Goal: Information Seeking & Learning: Check status

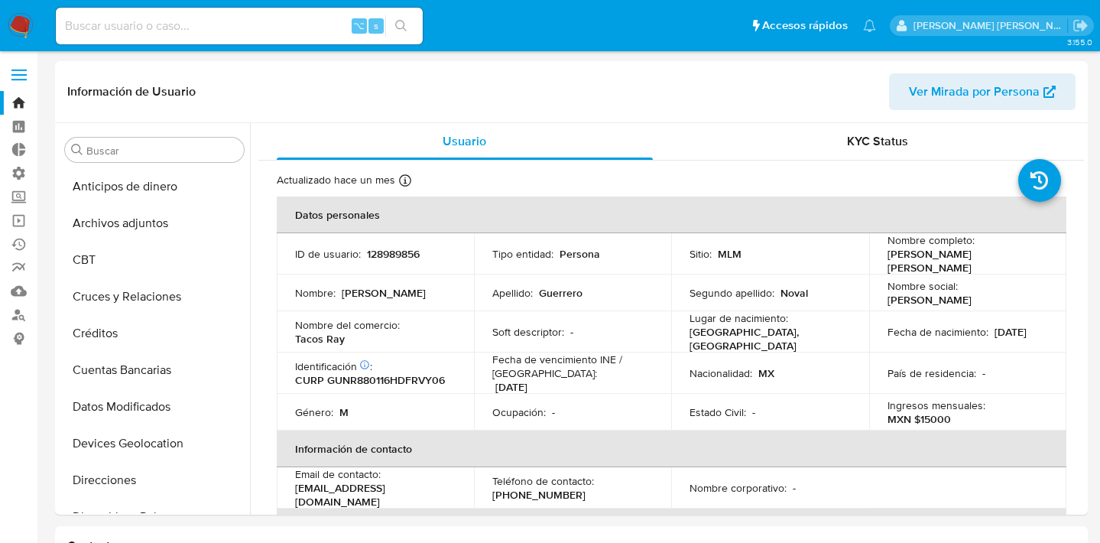
select select "10"
click at [233, 44] on div "⌥ s" at bounding box center [239, 26] width 367 height 43
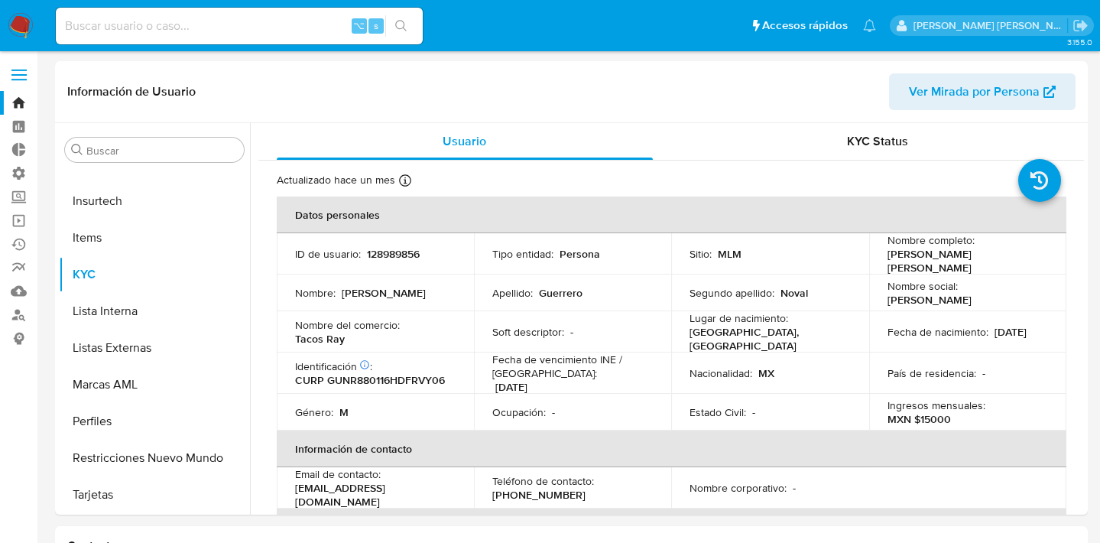
click at [235, 37] on div "⌥ s" at bounding box center [239, 26] width 367 height 37
click at [242, 23] on input at bounding box center [239, 26] width 367 height 20
type input "fravega"
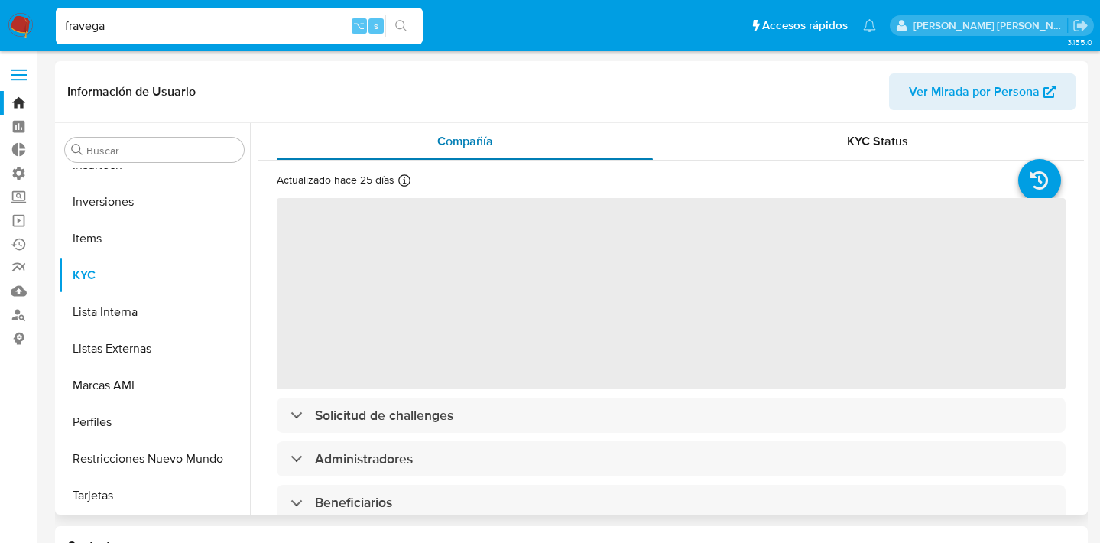
scroll to position [719, 0]
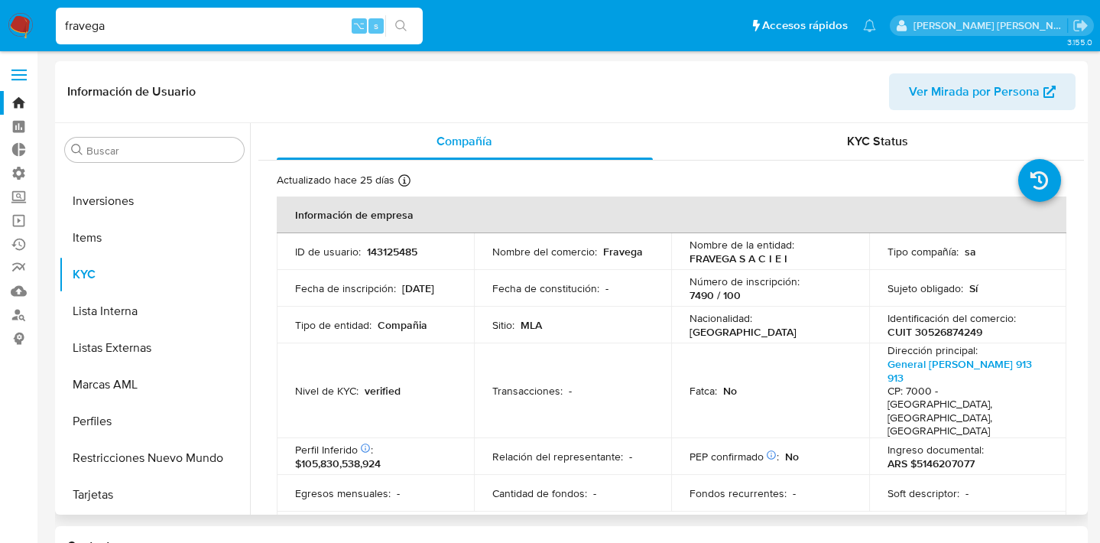
select select "10"
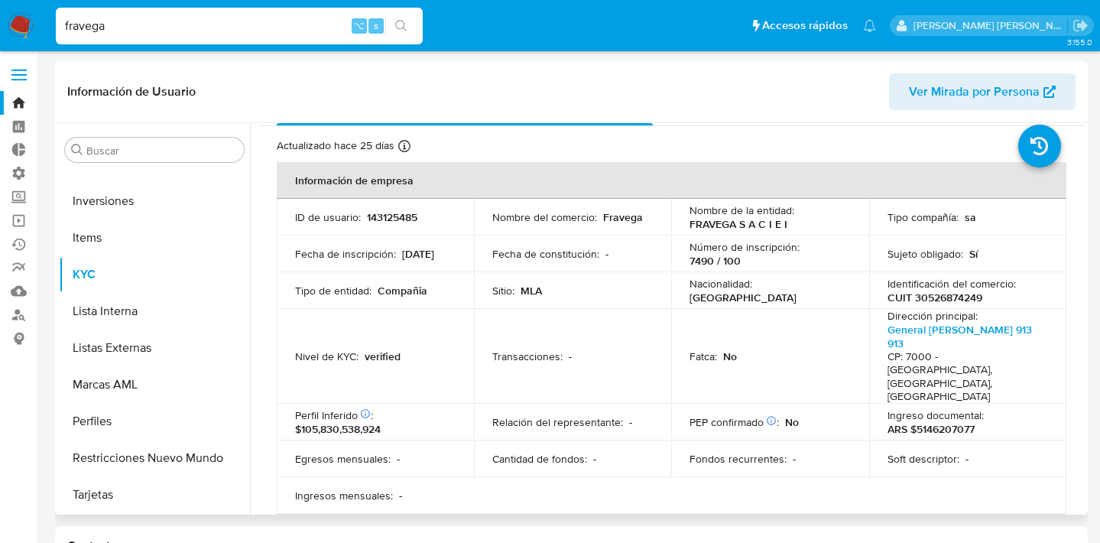
scroll to position [120, 0]
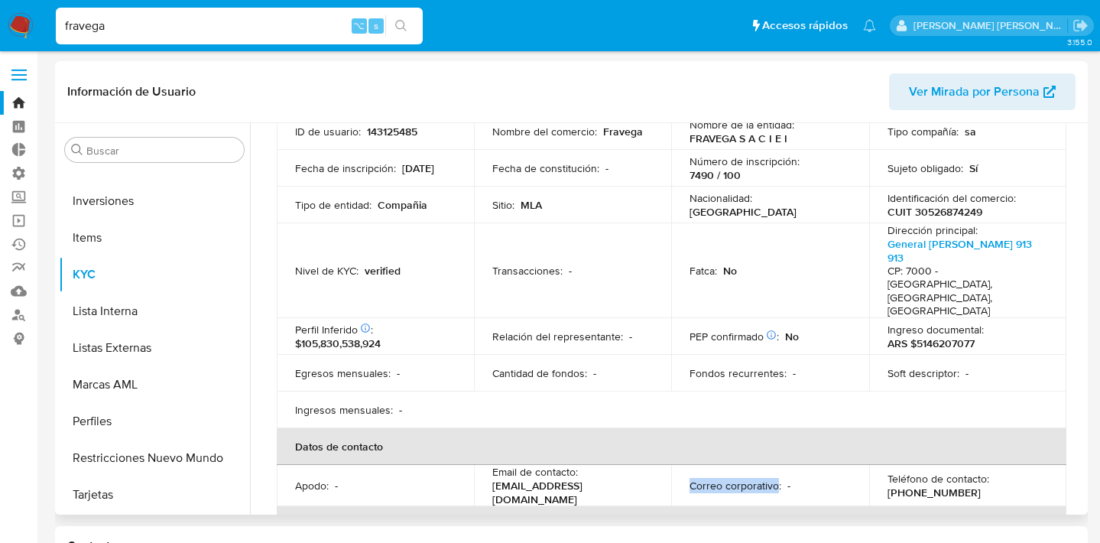
drag, startPoint x: 688, startPoint y: 441, endPoint x: 774, endPoint y: 441, distance: 85.6
click at [774, 478] on p "Correo corporativo :" at bounding box center [735, 485] width 92 height 14
drag, startPoint x: 579, startPoint y: 433, endPoint x: 458, endPoint y: 432, distance: 120.7
click at [458, 465] on tr "Apodo : - Email de contacto : ventasmercadolibre@fravega.com.ar Correo corporat…" at bounding box center [671, 485] width 789 height 41
click at [574, 465] on p "Email de contacto :" at bounding box center [535, 472] width 86 height 14
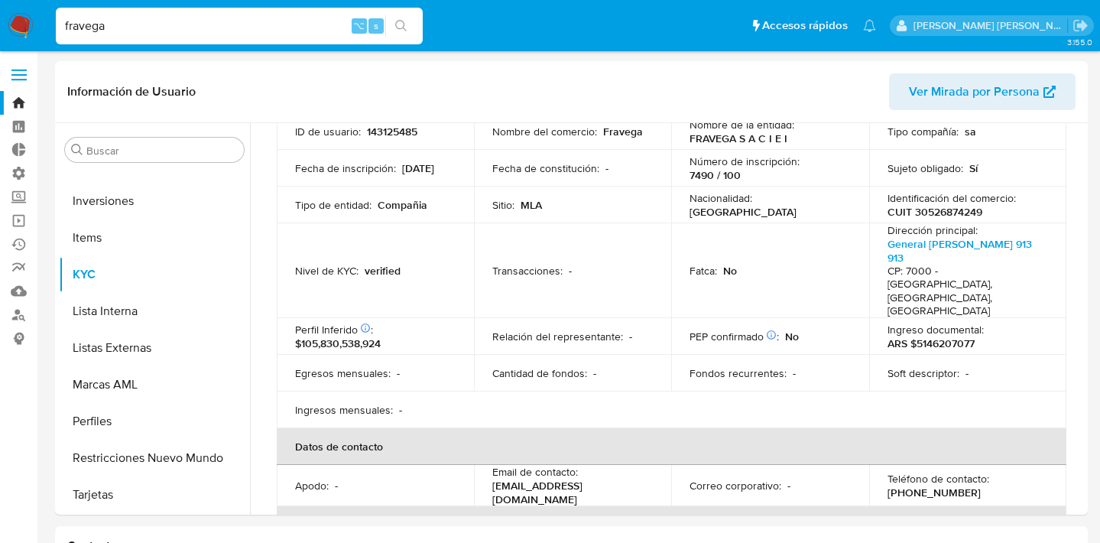
click at [215, 23] on input "fravega" at bounding box center [239, 26] width 367 height 20
click at [212, 22] on input "fravega" at bounding box center [239, 26] width 367 height 20
paste input "443562759"
type input "443562759"
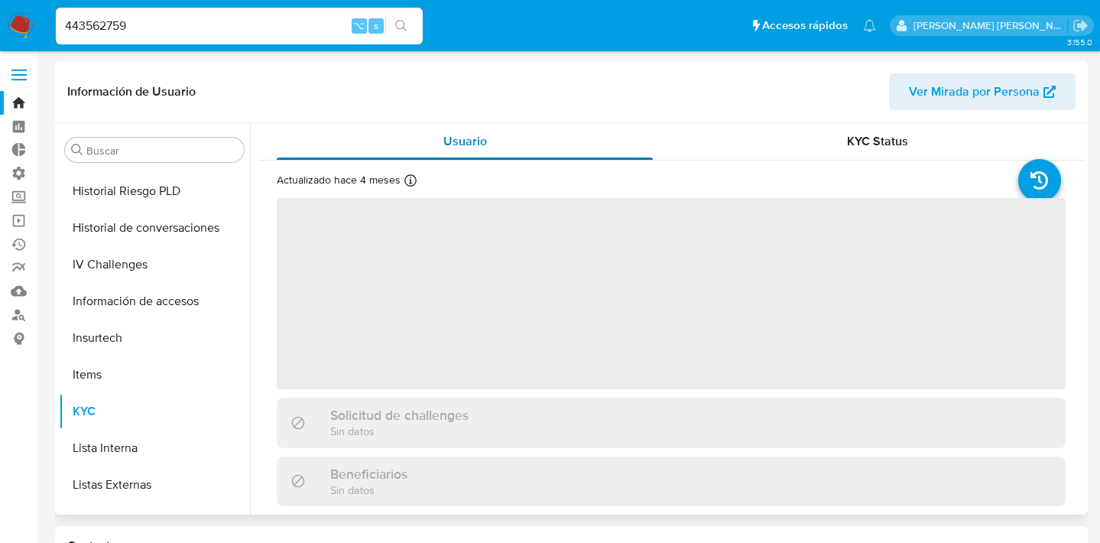
scroll to position [646, 0]
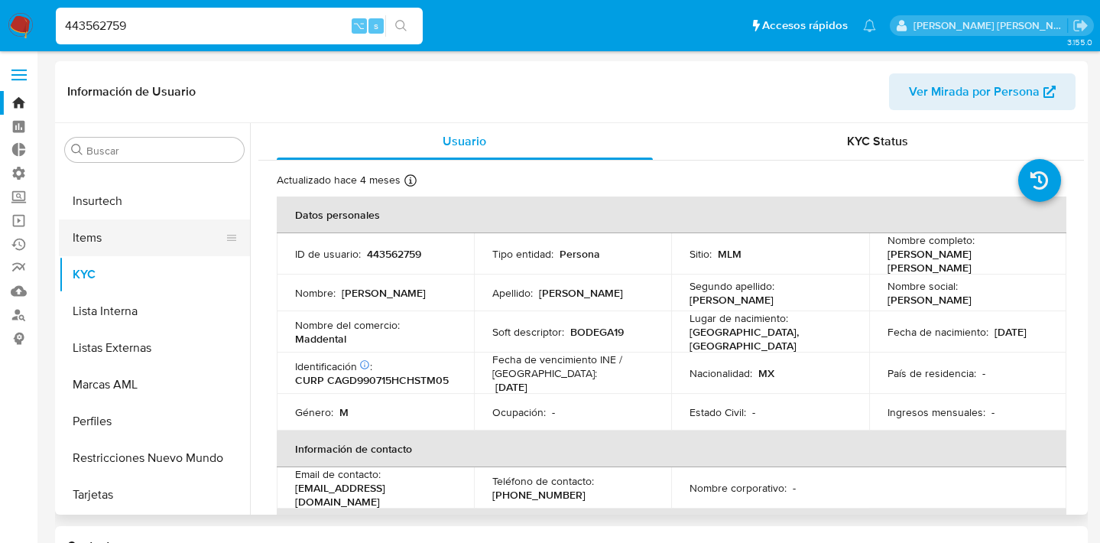
select select "10"
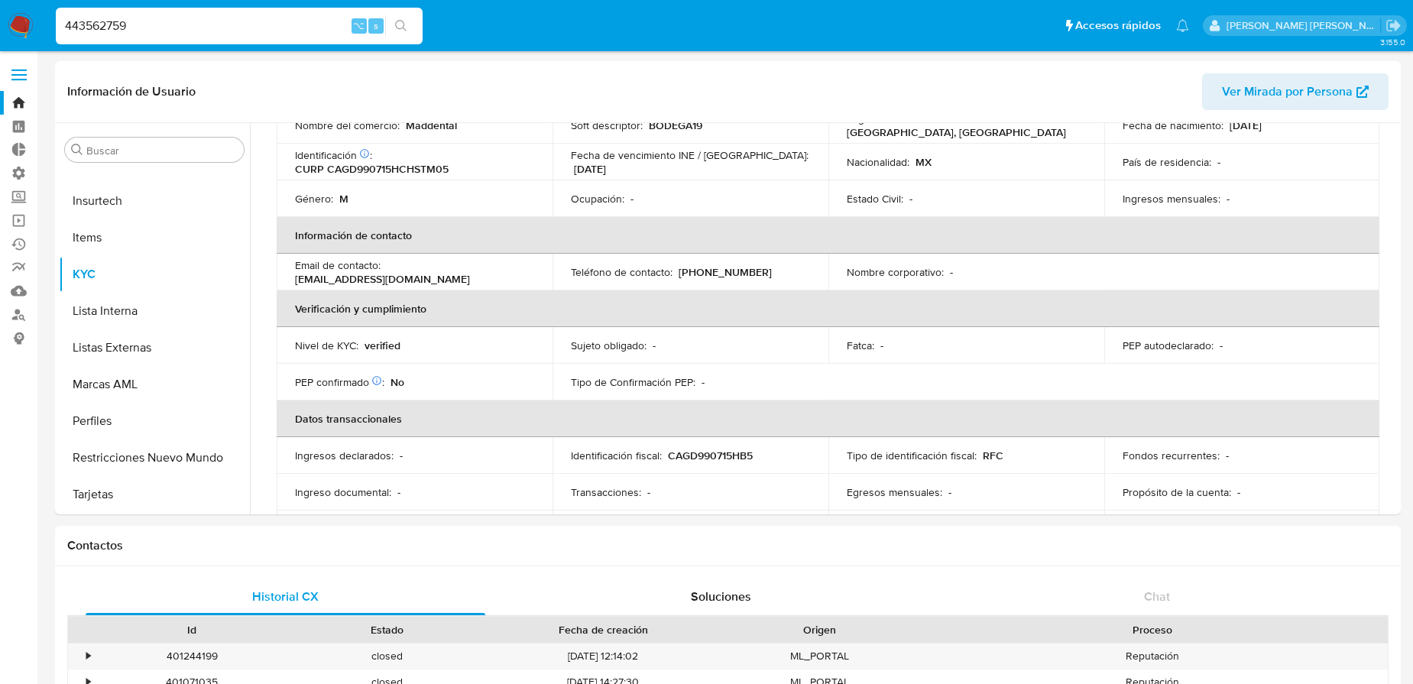
scroll to position [199, 0]
click at [203, 33] on input "443562759" at bounding box center [239, 26] width 367 height 20
paste input "128989856"
type input "128989856"
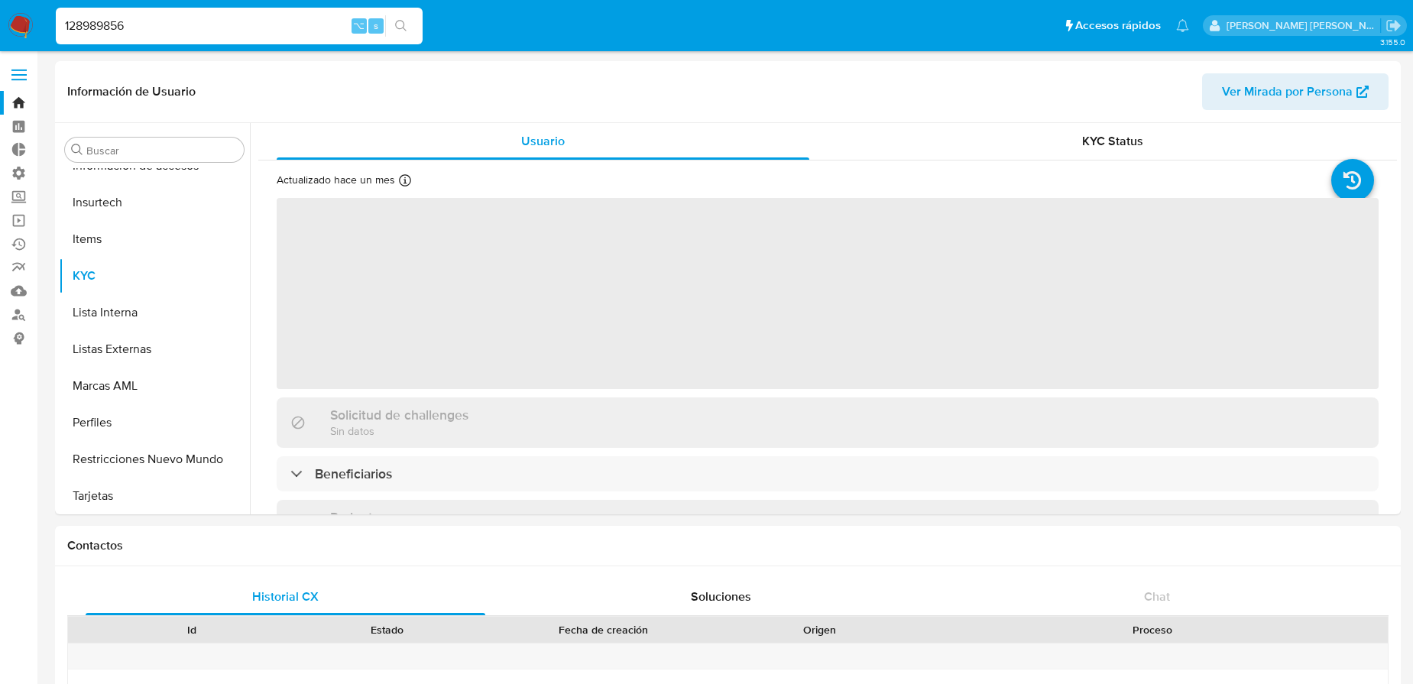
scroll to position [646, 0]
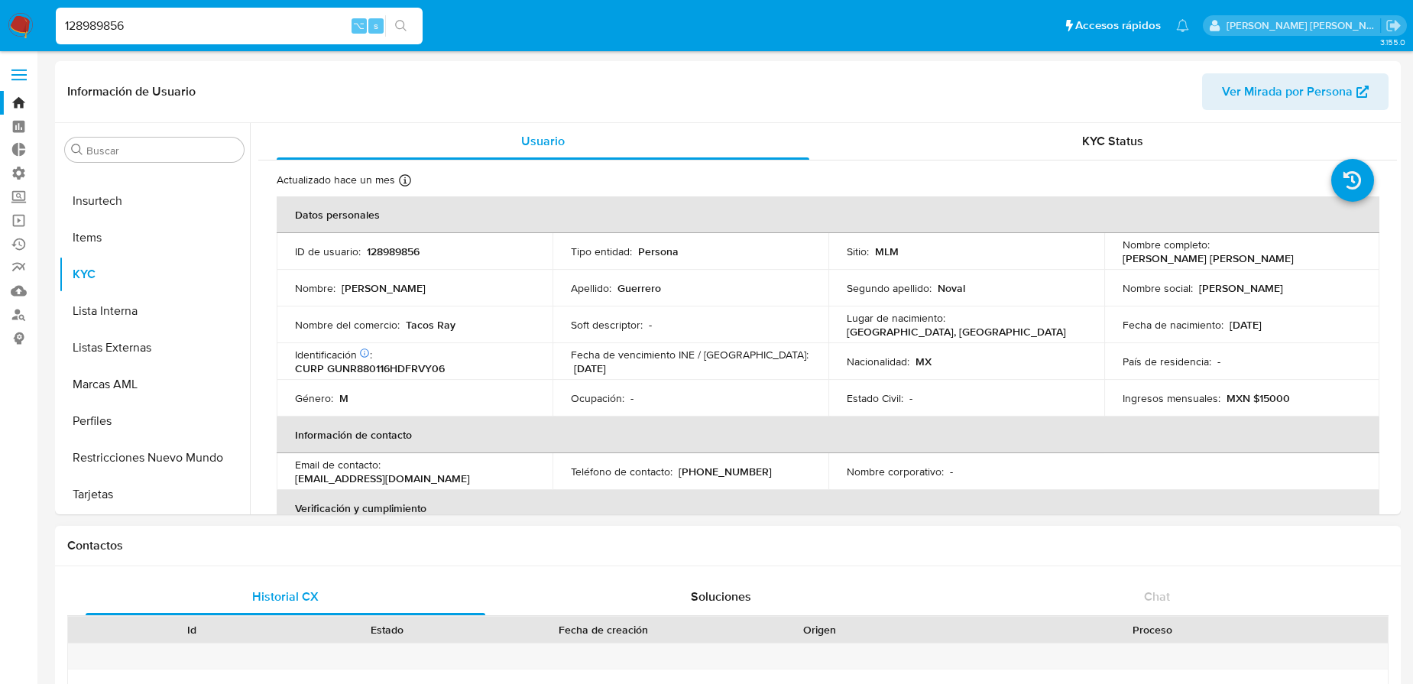
select select "10"
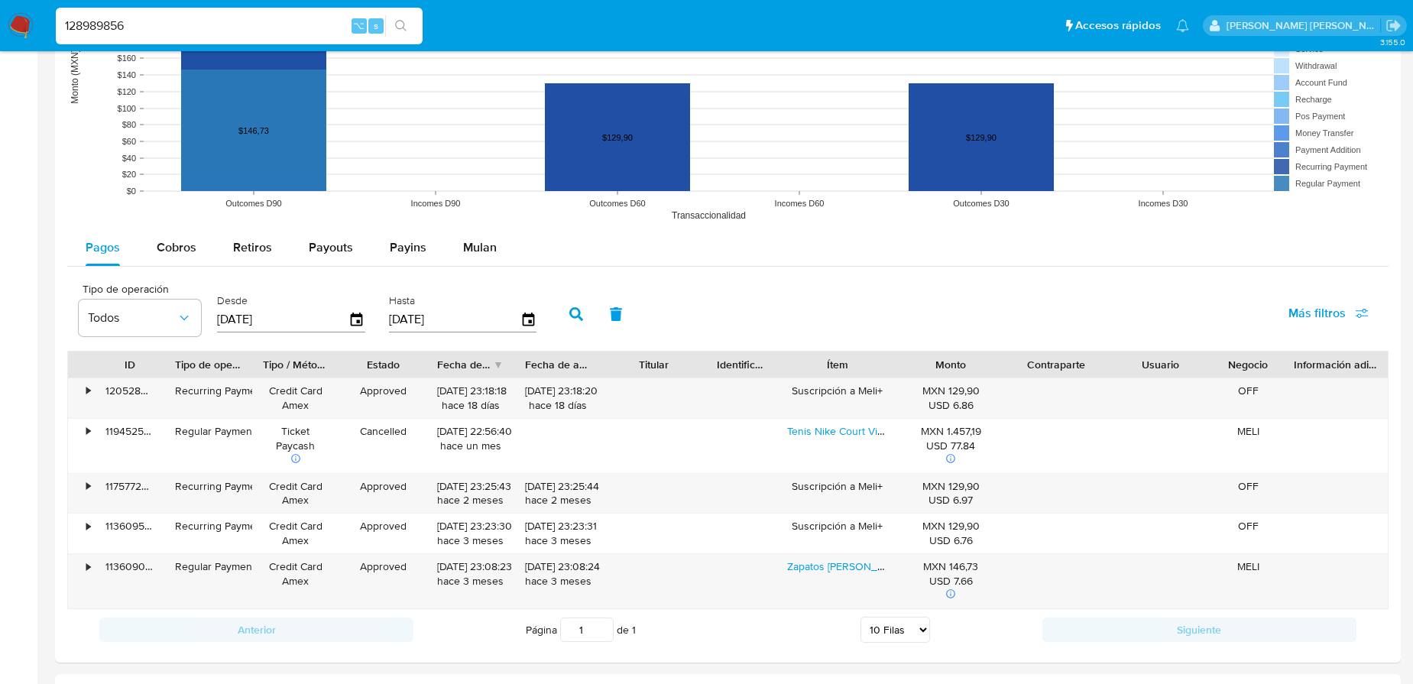
scroll to position [1268, 0]
drag, startPoint x: 1321, startPoint y: 311, endPoint x: 1306, endPoint y: 312, distance: 15.3
click at [1099, 311] on span "Más filtros" at bounding box center [1316, 312] width 57 height 37
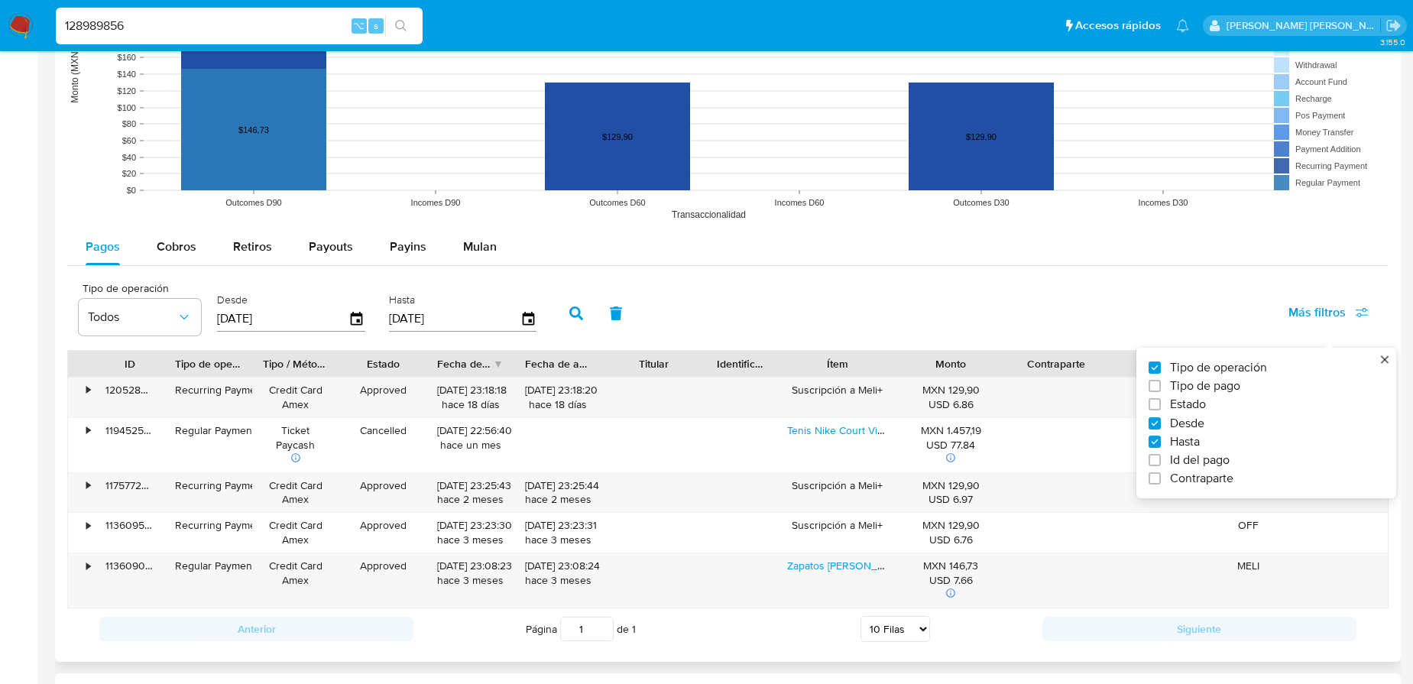
click at [1099, 387] on span "Tipo de pago" at bounding box center [1205, 385] width 70 height 15
click at [1099, 387] on input "Tipo de pago" at bounding box center [1154, 386] width 12 height 12
checkbox input "true"
type input "[DATE]"
drag, startPoint x: 1184, startPoint y: 458, endPoint x: 1171, endPoint y: 452, distance: 14.0
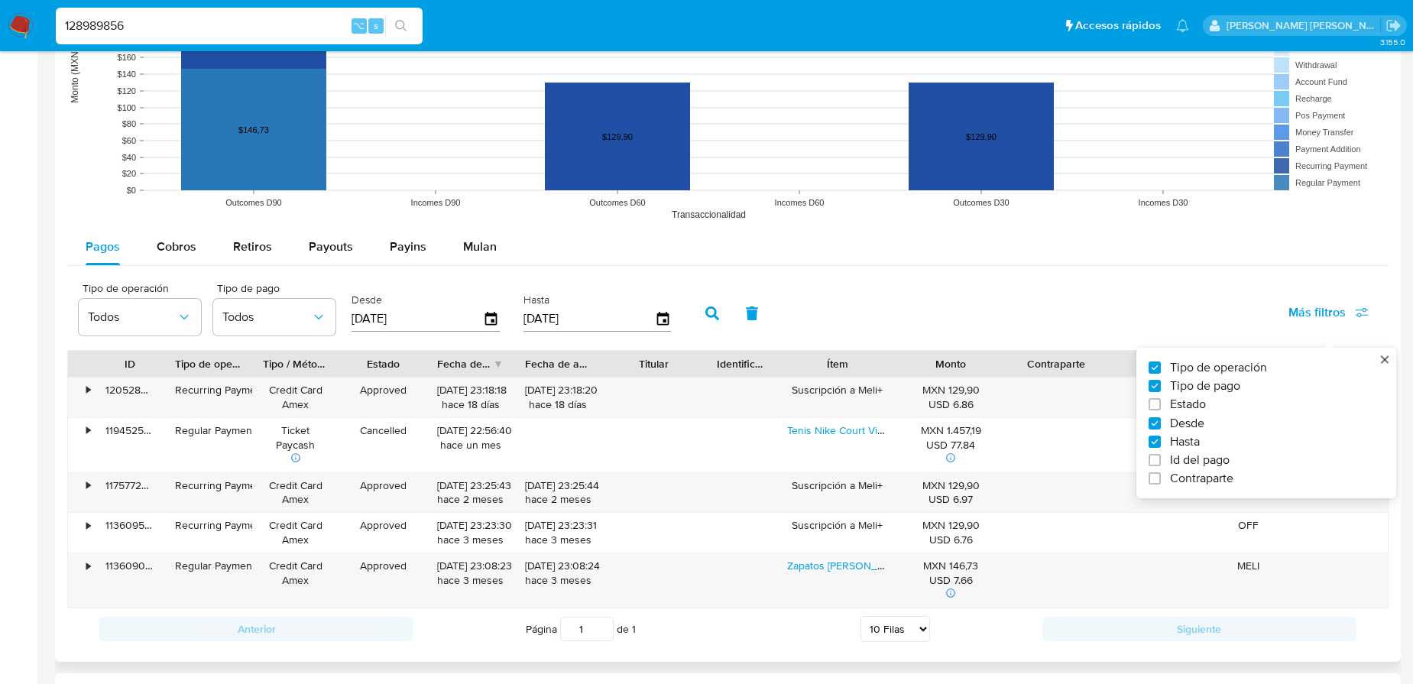
click at [1099, 457] on span "Id del pago" at bounding box center [1200, 459] width 60 height 15
click at [1099, 457] on input "Id del pago" at bounding box center [1154, 460] width 12 height 12
checkbox input "true"
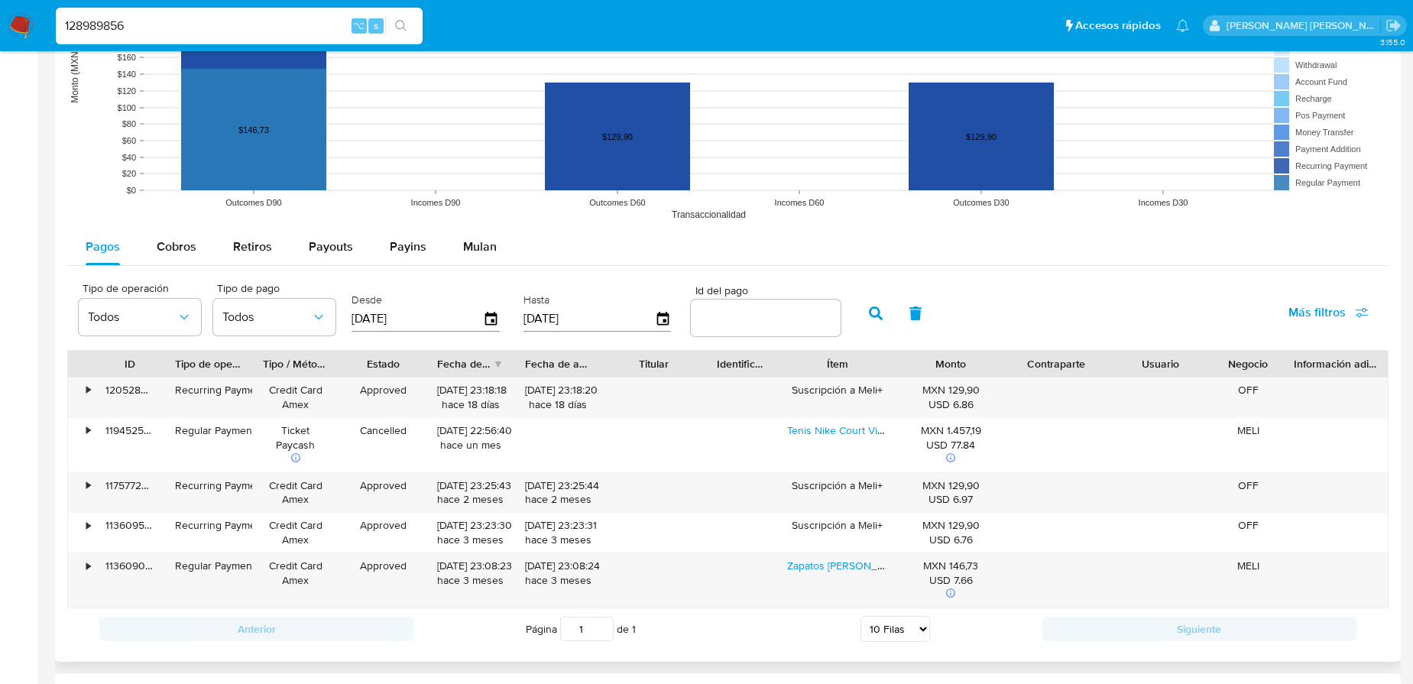
click at [774, 325] on input "number" at bounding box center [766, 318] width 150 height 20
click at [806, 322] on input "number" at bounding box center [766, 318] width 150 height 20
paste input "14154749555"
type input "14154749555"
click at [874, 316] on icon "button" at bounding box center [876, 313] width 14 height 14
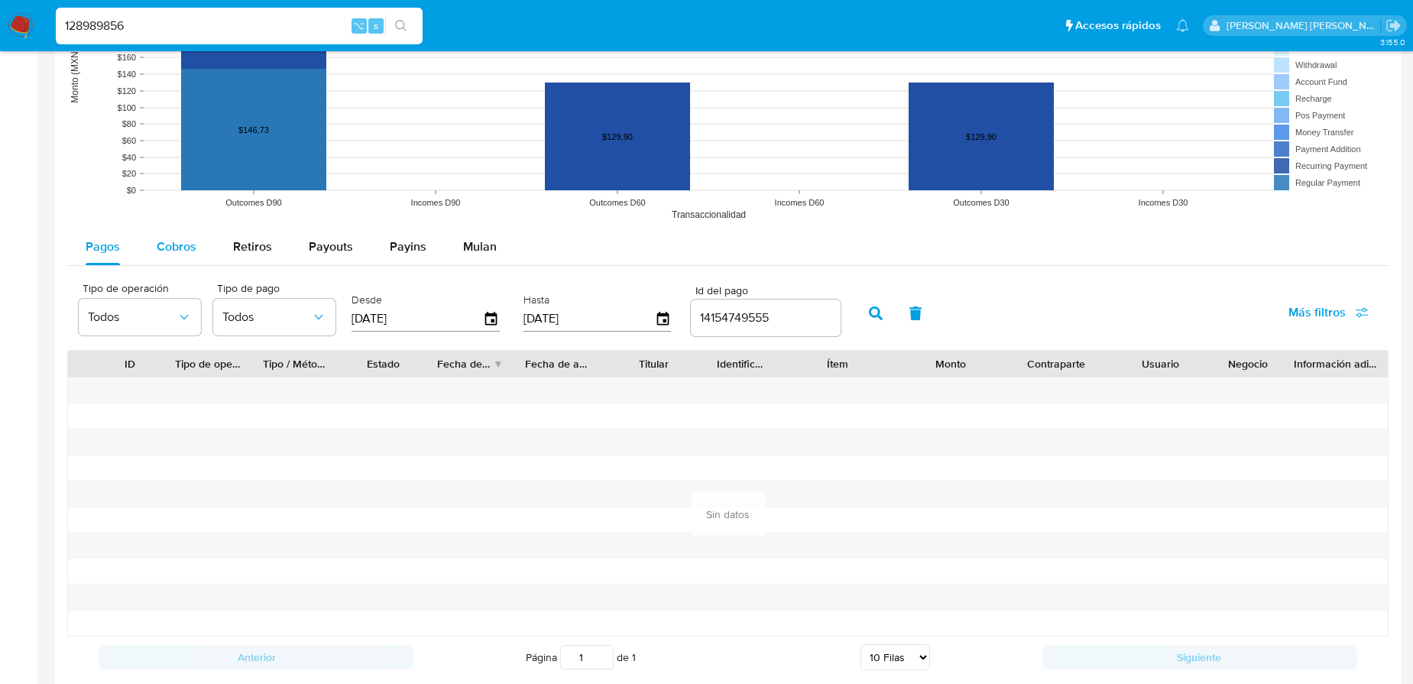
click at [169, 249] on span "Cobros" at bounding box center [177, 247] width 40 height 18
select select "10"
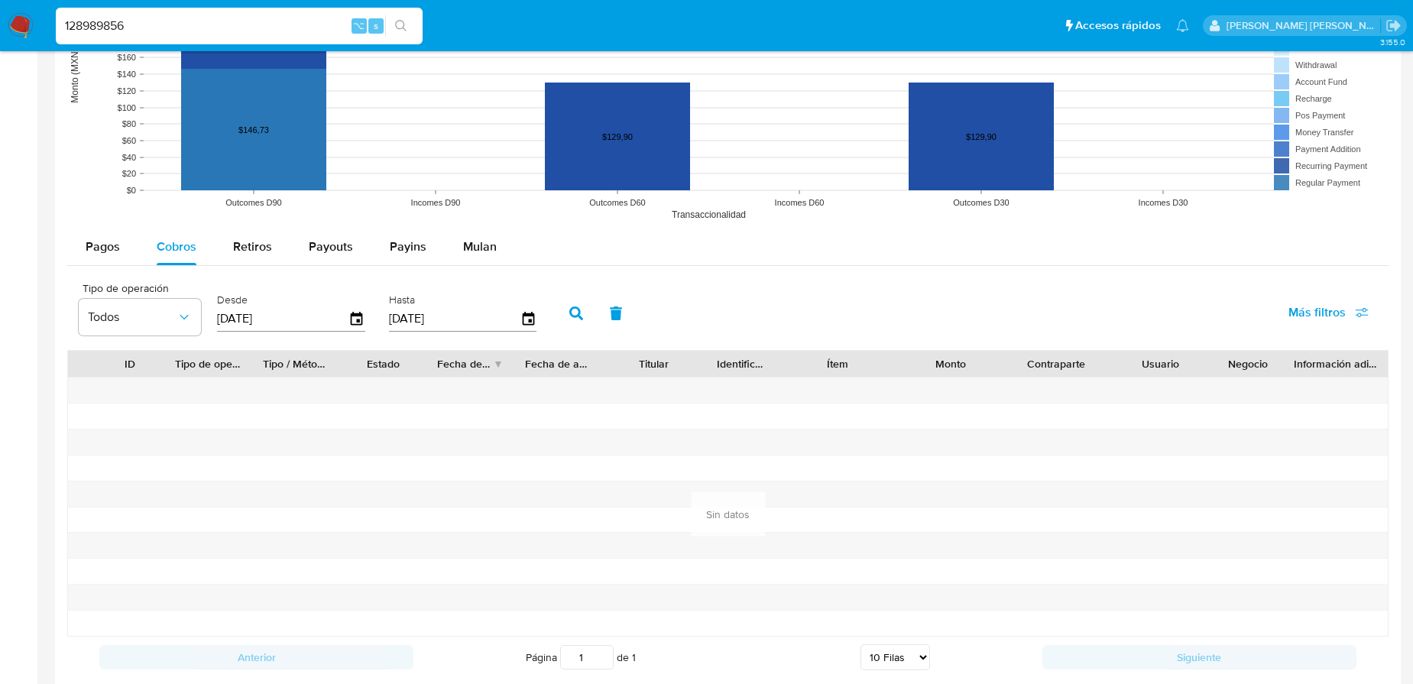
drag, startPoint x: 1344, startPoint y: 311, endPoint x: 1249, endPoint y: 326, distance: 95.9
click at [1099, 311] on span "Más filtros" at bounding box center [1316, 312] width 57 height 37
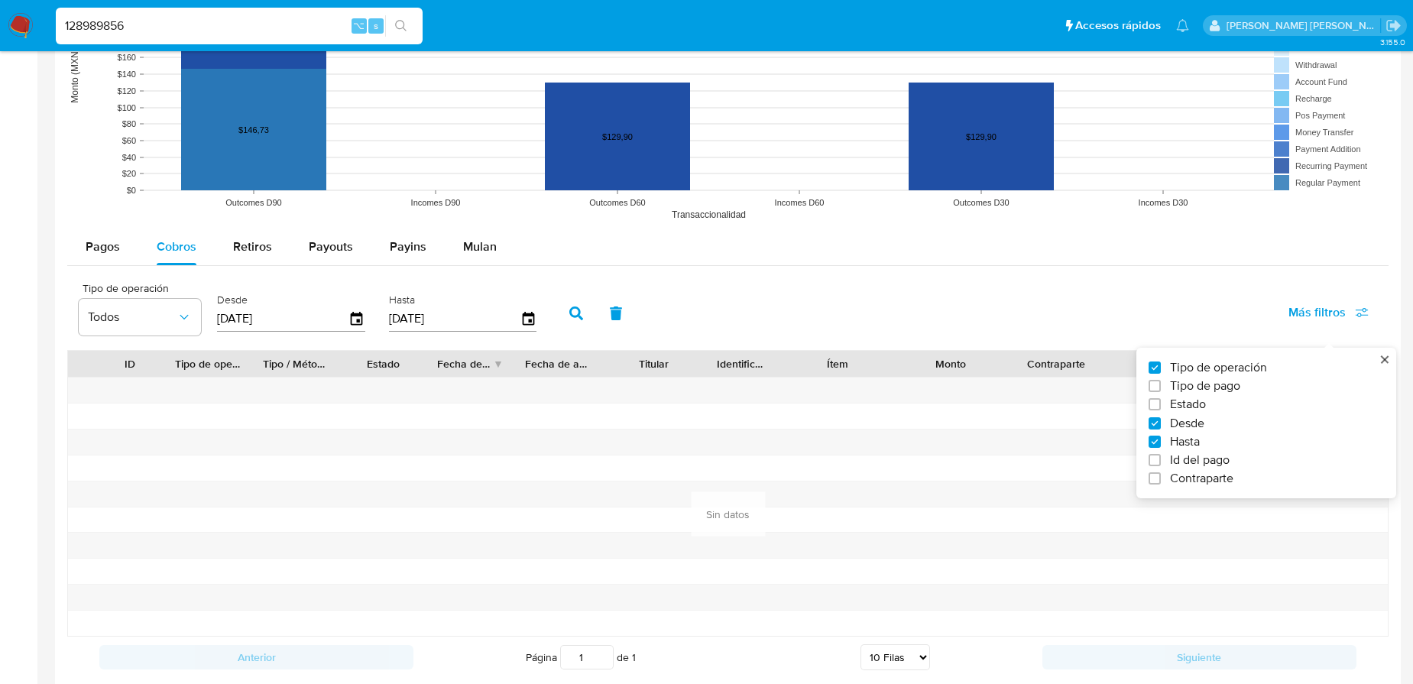
drag, startPoint x: 1190, startPoint y: 461, endPoint x: 932, endPoint y: 416, distance: 261.3
click at [1099, 461] on span "Id del pago" at bounding box center [1200, 459] width 60 height 15
click at [1099, 461] on input "Id del pago" at bounding box center [1154, 460] width 12 height 12
checkbox input "true"
drag, startPoint x: 606, startPoint y: 358, endPoint x: 606, endPoint y: 336, distance: 21.4
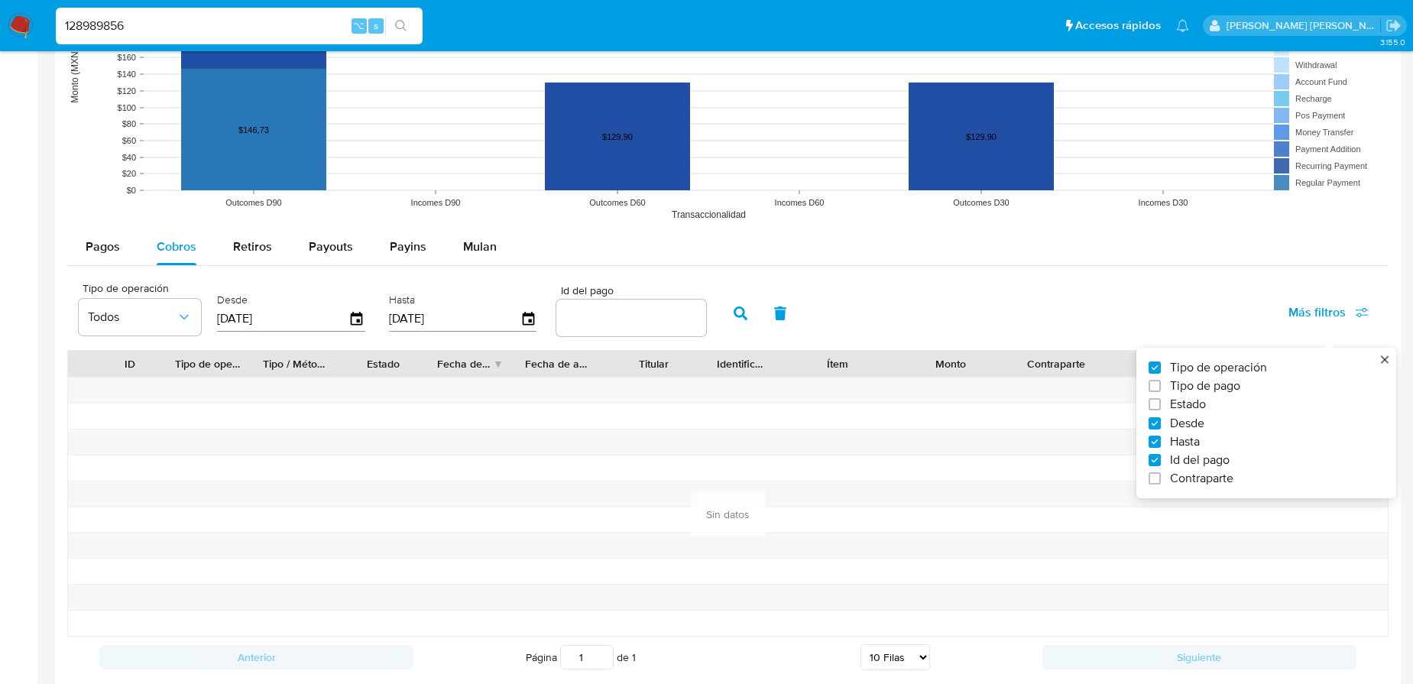
click at [604, 344] on div "Tipo de operación Todos Desde 25/05/2025 Hasta 22/08/2025 Id del pago Más filtr…" at bounding box center [727, 476] width 1321 height 404
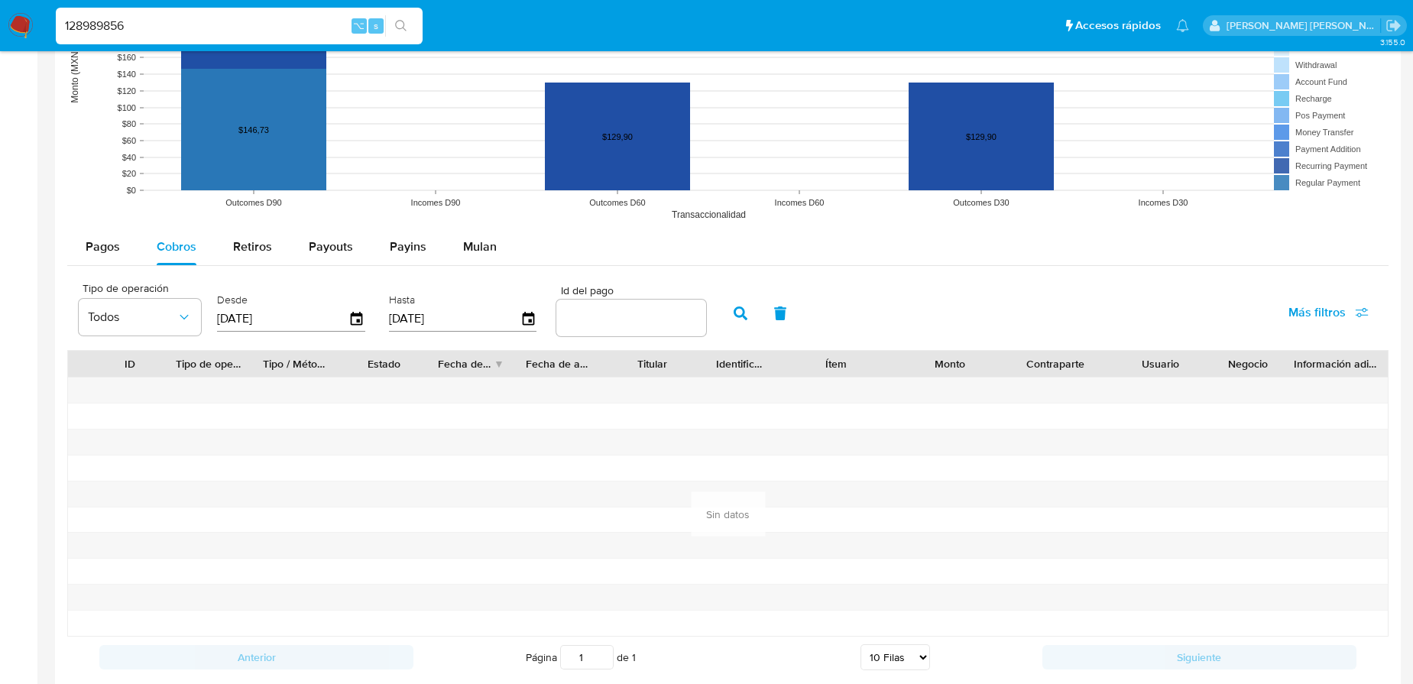
click at [611, 324] on input "number" at bounding box center [631, 318] width 150 height 20
paste input "14154749555"
type input "14154749555"
click at [733, 305] on button "button" at bounding box center [741, 313] width 40 height 37
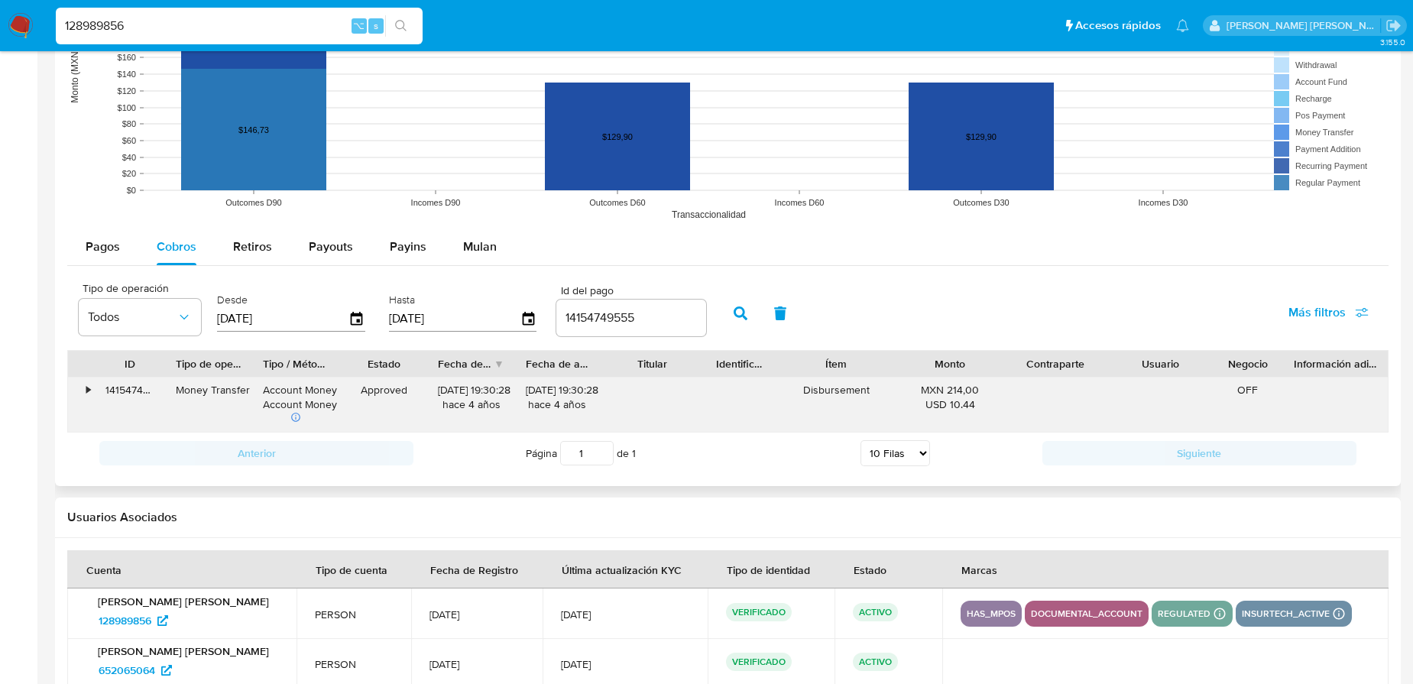
click at [86, 389] on div "•" at bounding box center [88, 390] width 4 height 15
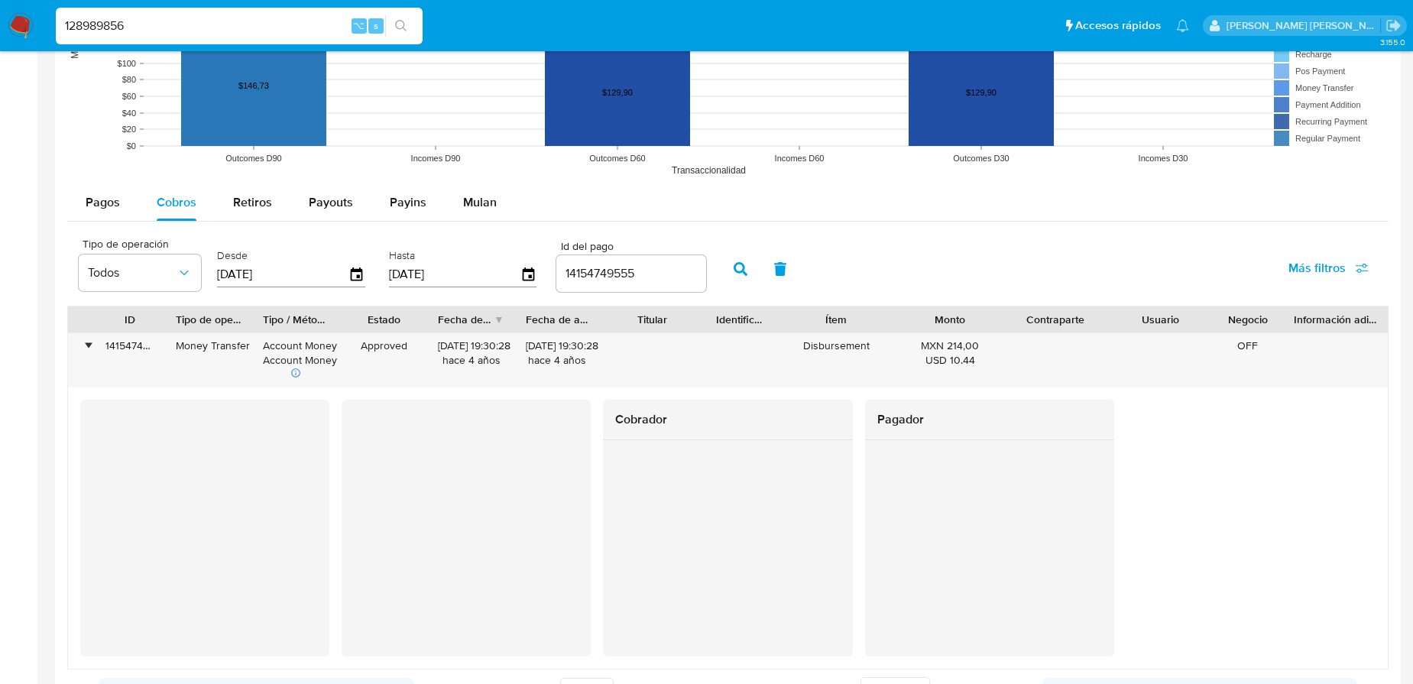
scroll to position [1356, 0]
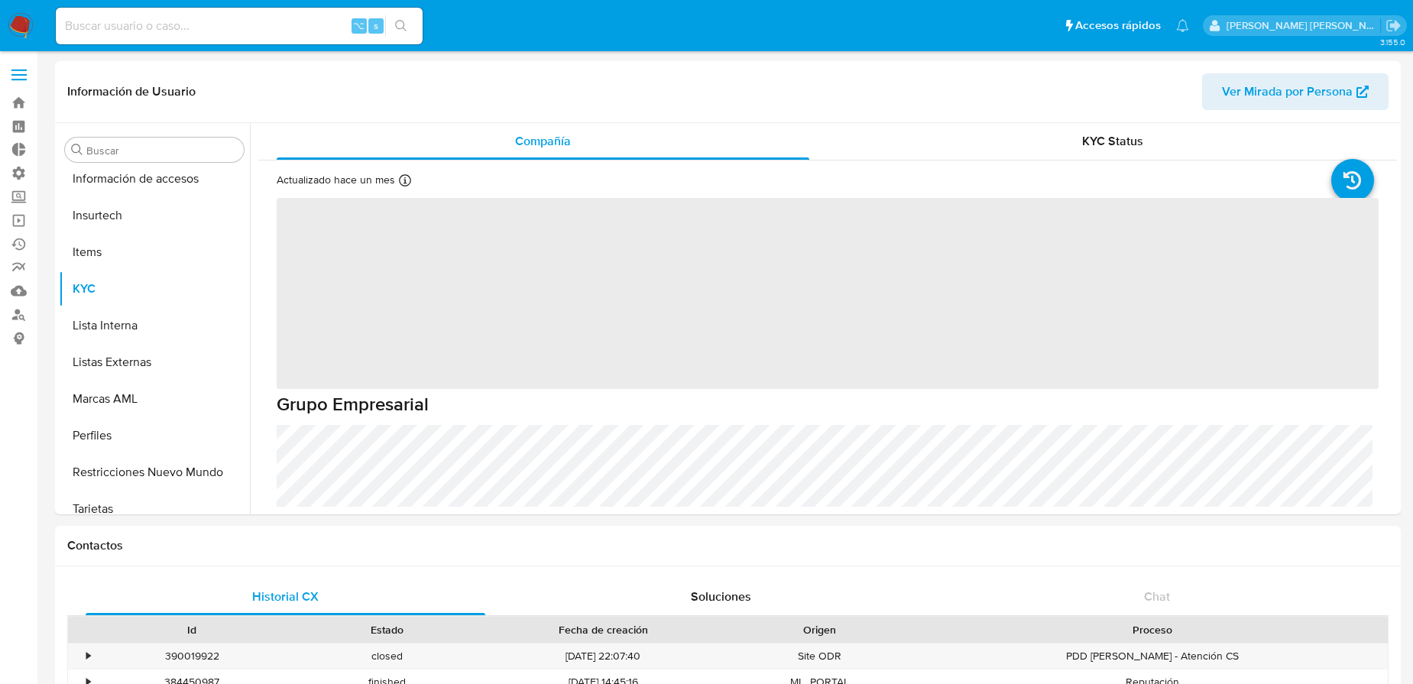
scroll to position [646, 0]
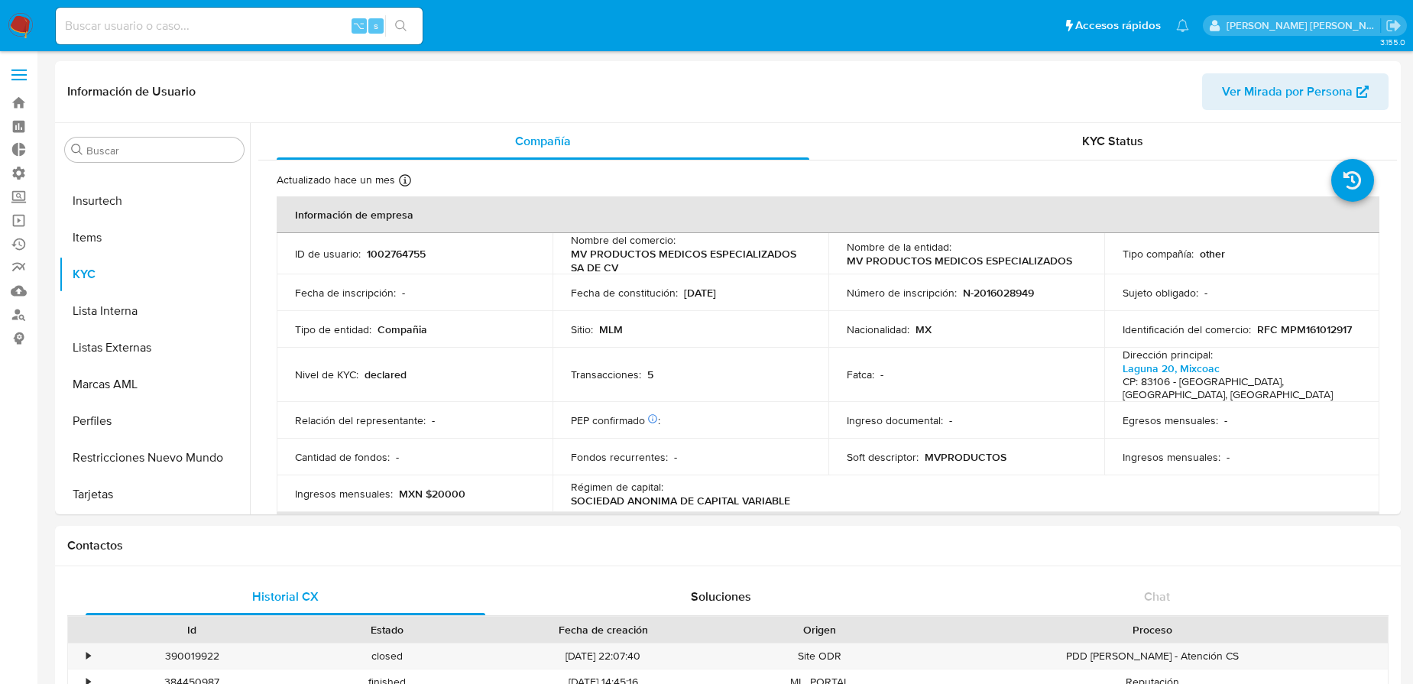
select select "10"
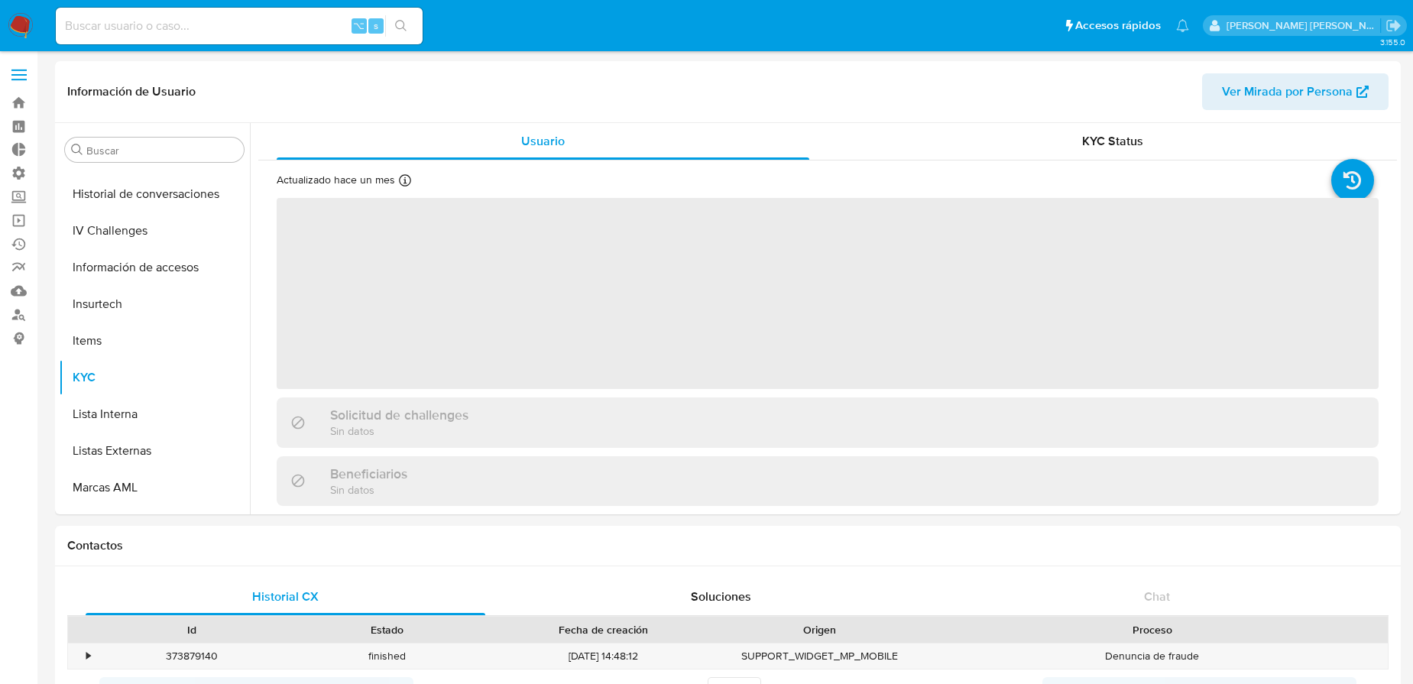
scroll to position [646, 0]
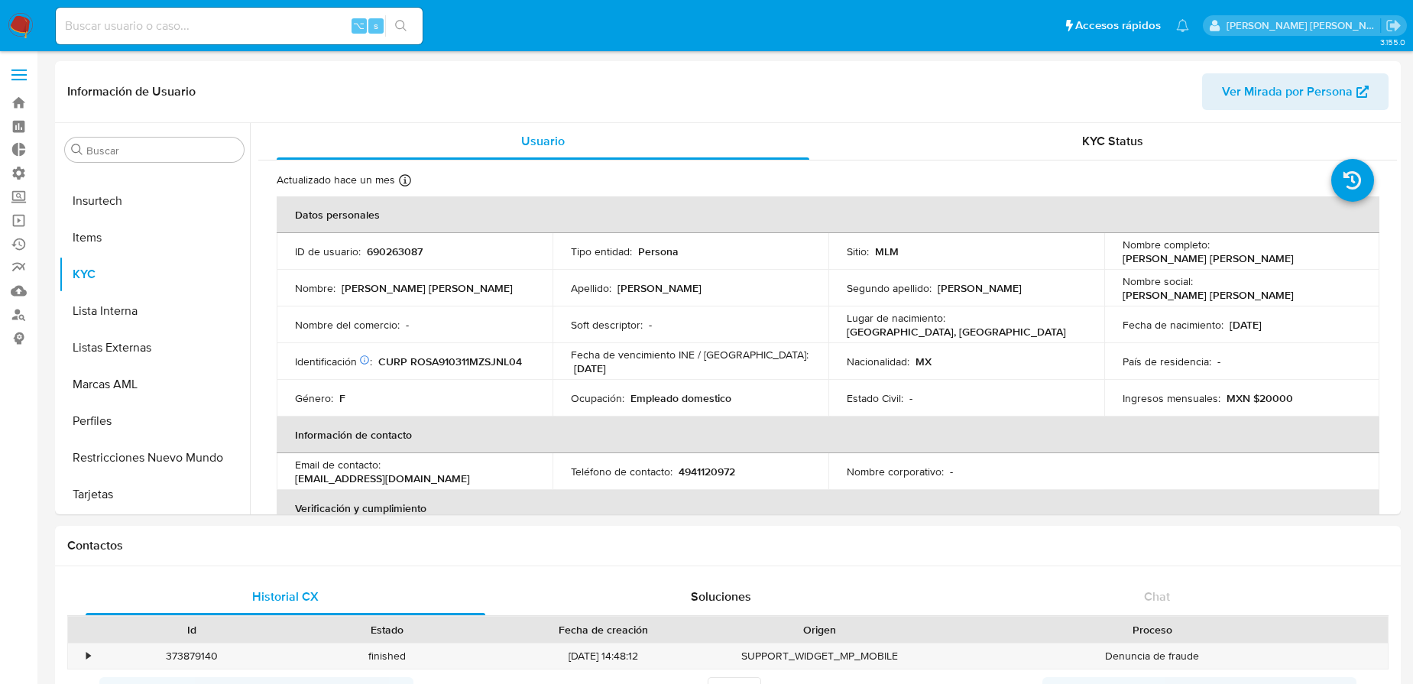
select select "10"
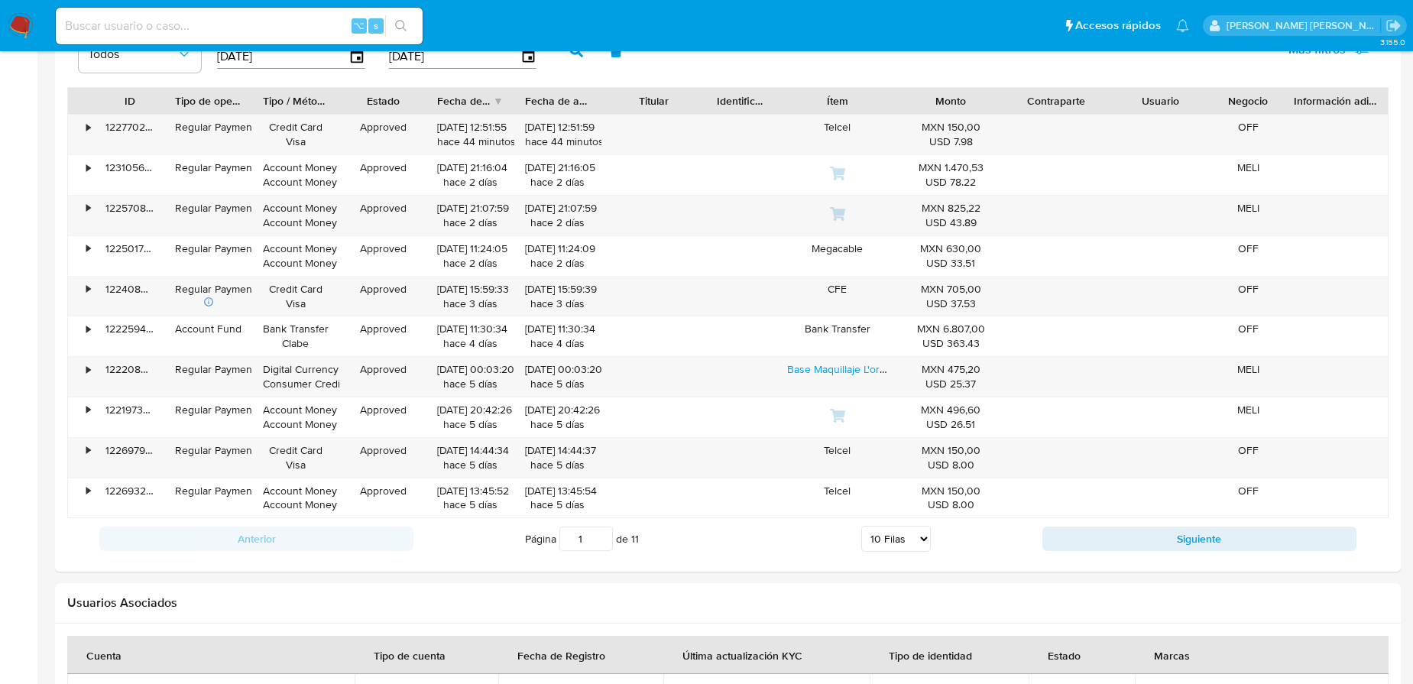
scroll to position [1242, 0]
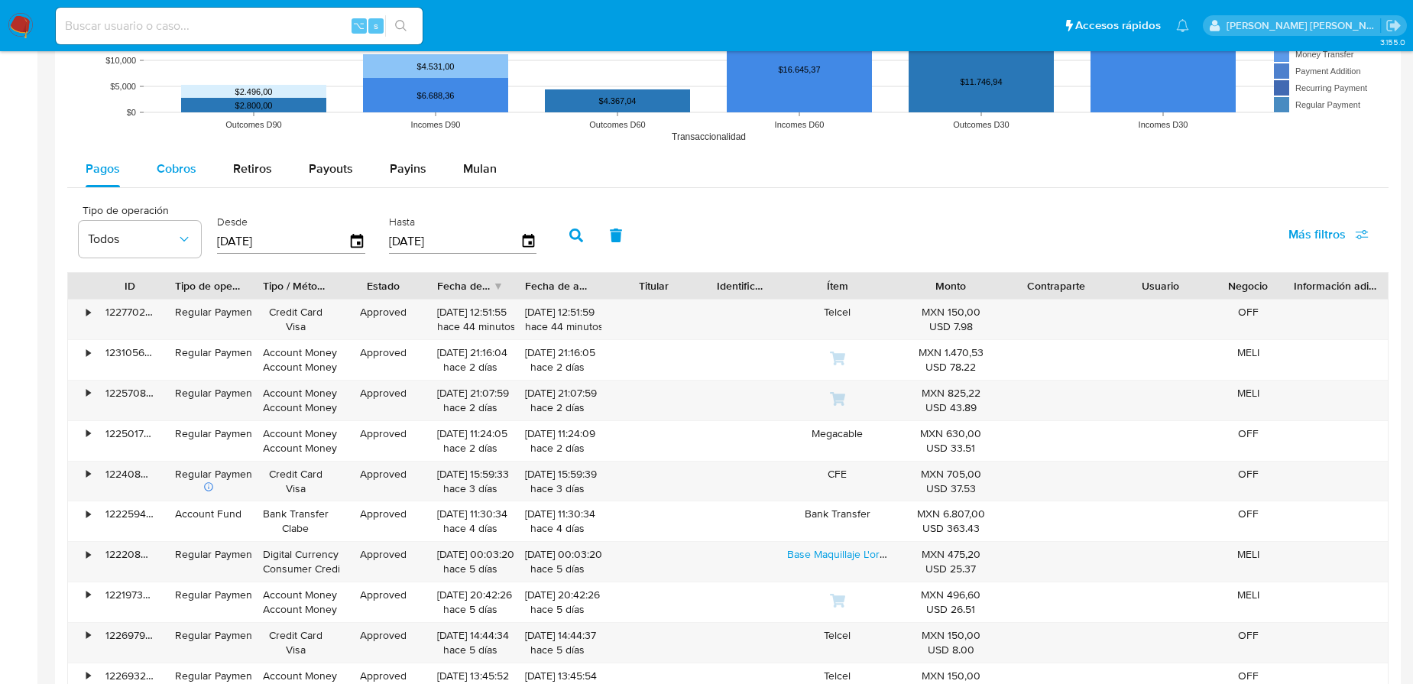
click at [179, 183] on div "Cobros" at bounding box center [177, 169] width 40 height 37
select select "10"
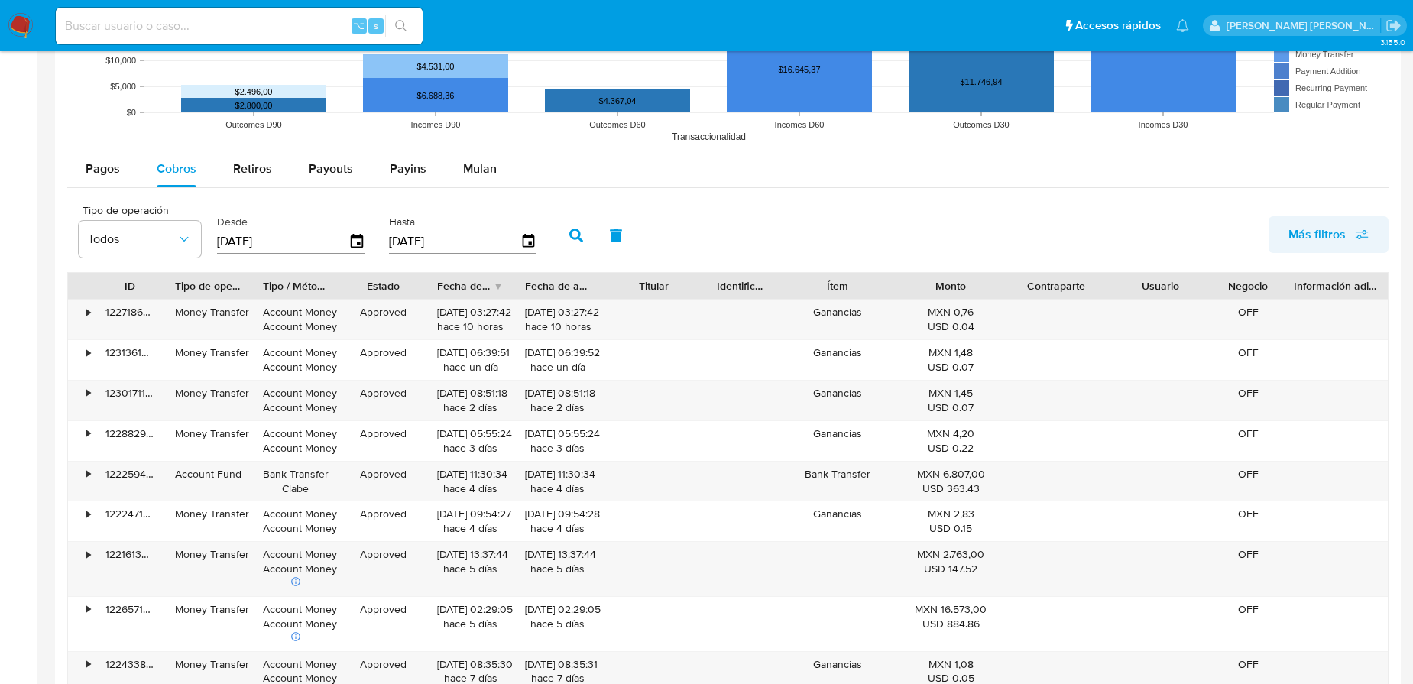
click at [1373, 226] on button "Más filtros" at bounding box center [1328, 234] width 120 height 37
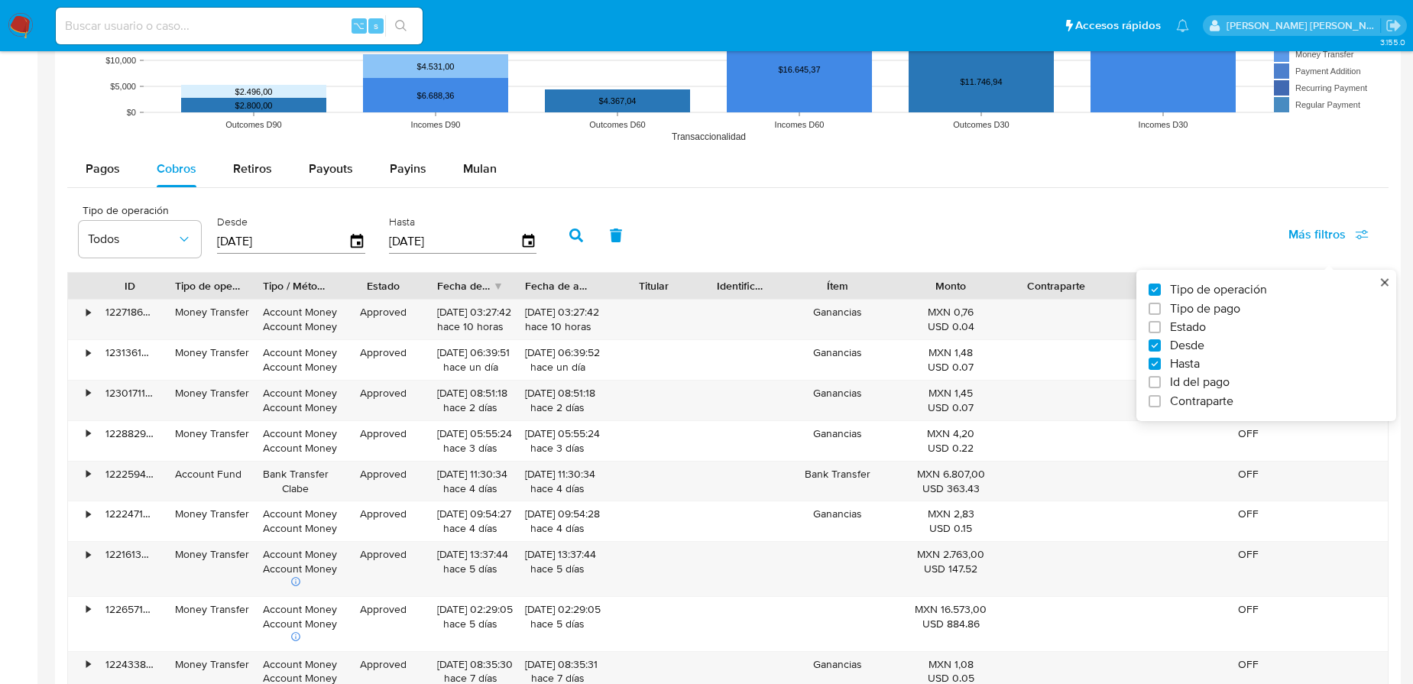
drag, startPoint x: 1187, startPoint y: 381, endPoint x: 1168, endPoint y: 376, distance: 19.8
click at [1186, 381] on span "Id del pago" at bounding box center [1200, 381] width 60 height 15
click at [1161, 381] on input "Id del pago" at bounding box center [1154, 382] width 12 height 12
checkbox input "true"
click at [638, 226] on div at bounding box center [631, 240] width 150 height 37
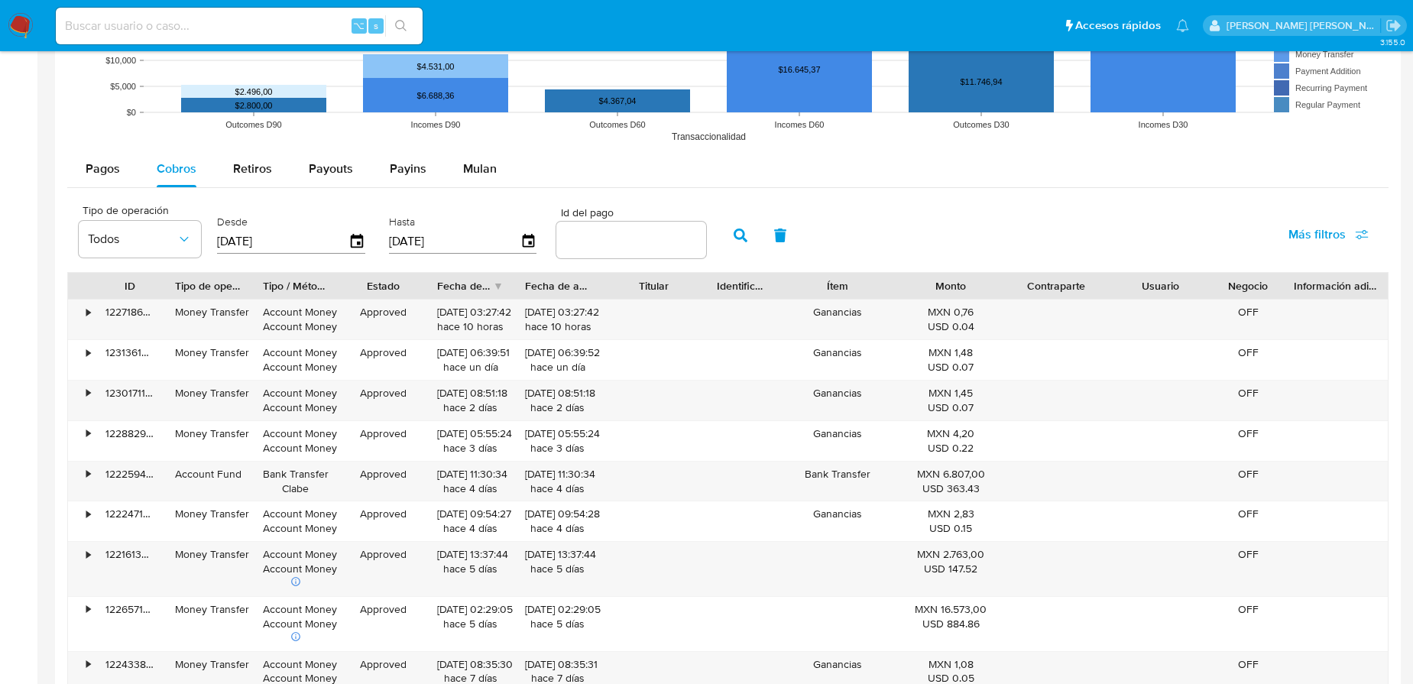
click at [639, 229] on div at bounding box center [631, 240] width 150 height 37
paste input "14546333950"
type input "14546333950"
click at [739, 228] on icon "button" at bounding box center [741, 235] width 14 height 14
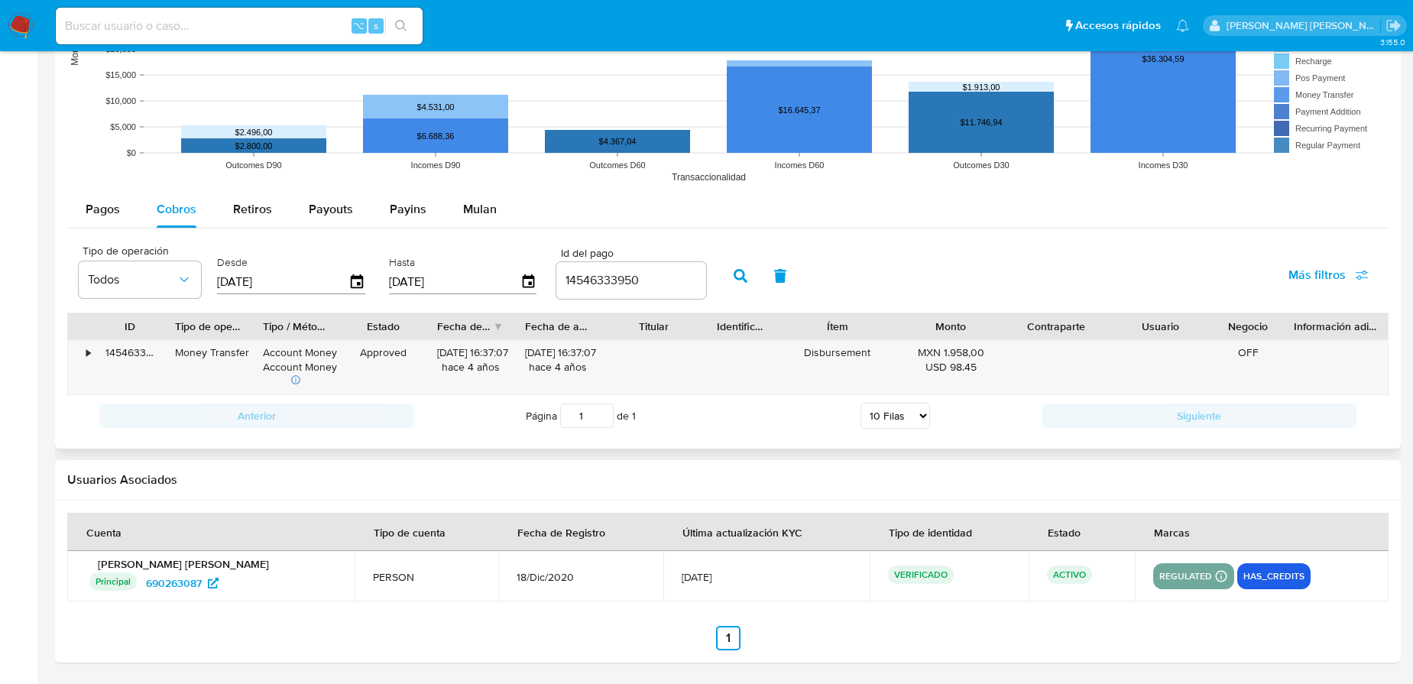
scroll to position [1202, 0]
click at [85, 348] on div "•" at bounding box center [81, 367] width 27 height 54
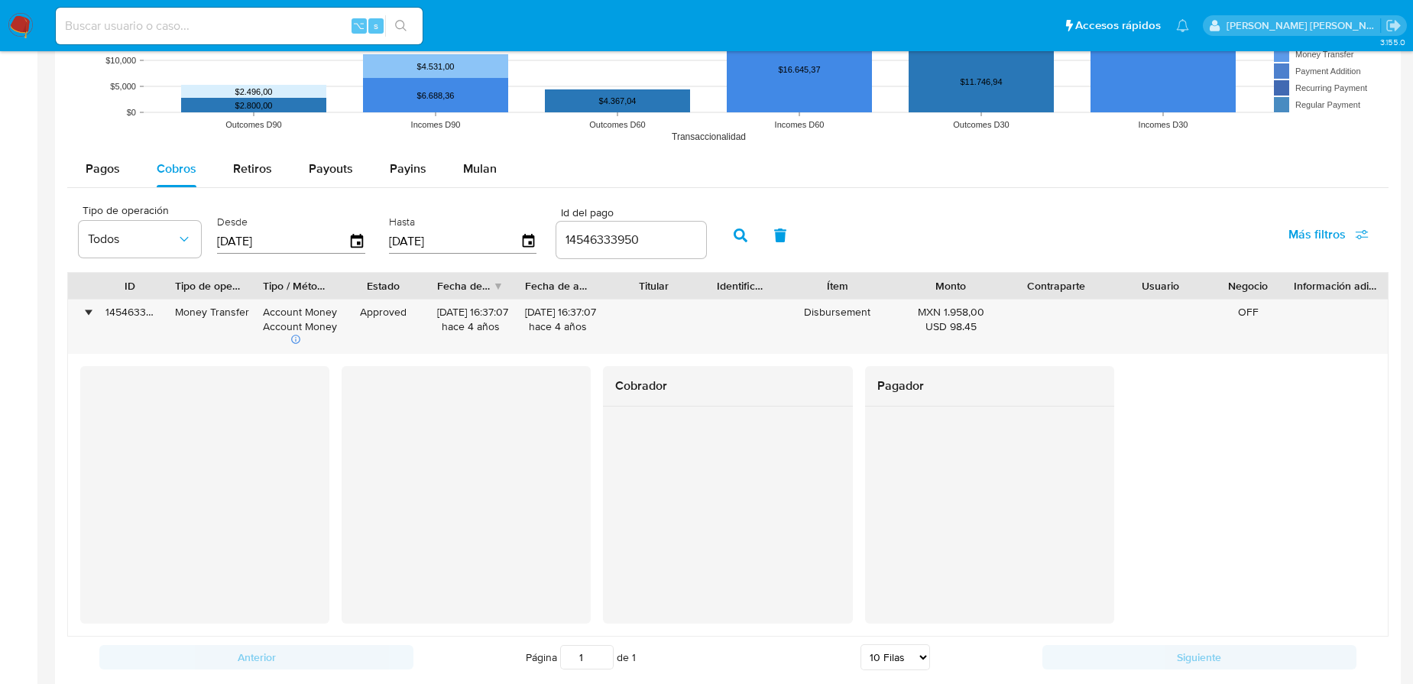
scroll to position [646, 0]
